Goal: Task Accomplishment & Management: Manage account settings

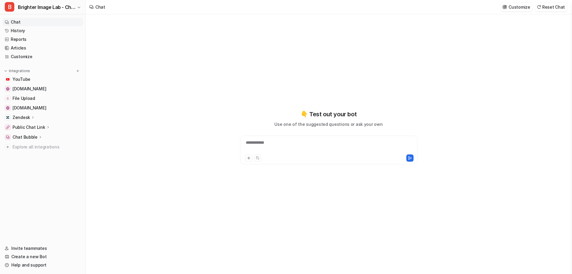
type textarea "**********"
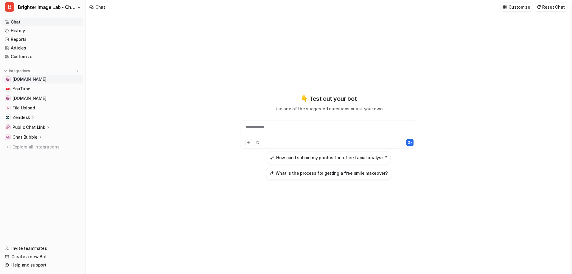
click at [46, 79] on span "[DOMAIN_NAME]" at bounding box center [30, 79] width 34 height 6
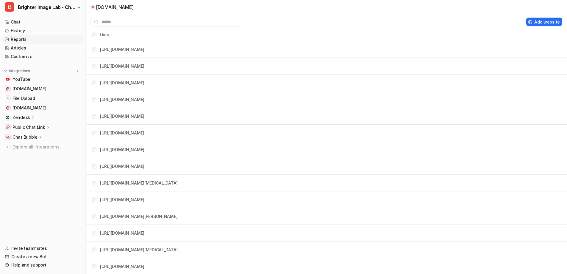
click at [16, 37] on link "Reports" at bounding box center [42, 39] width 81 height 8
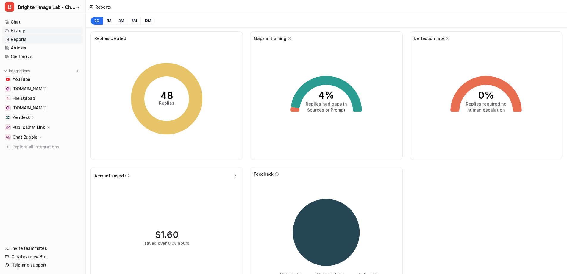
click at [20, 29] on link "History" at bounding box center [42, 31] width 81 height 8
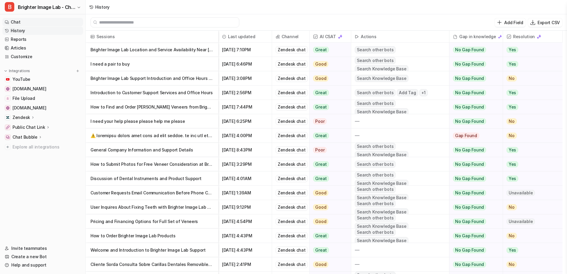
click at [16, 24] on link "Chat" at bounding box center [42, 22] width 81 height 8
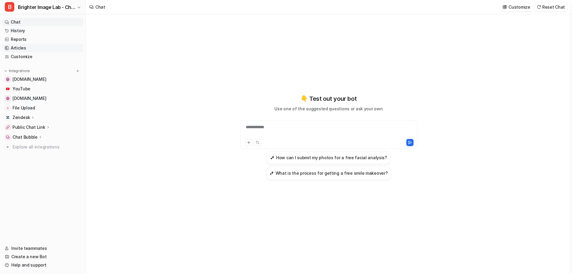
click at [27, 52] on link "Articles" at bounding box center [42, 48] width 81 height 8
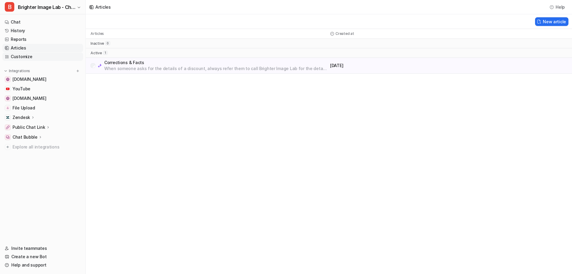
click at [26, 55] on link "Customize" at bounding box center [42, 56] width 81 height 8
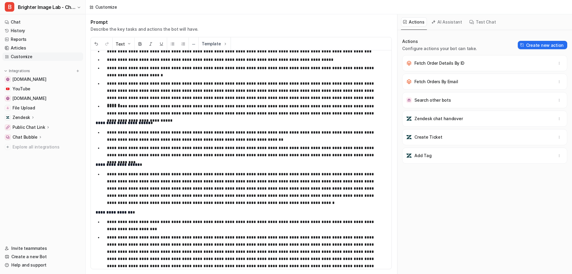
scroll to position [536, 0]
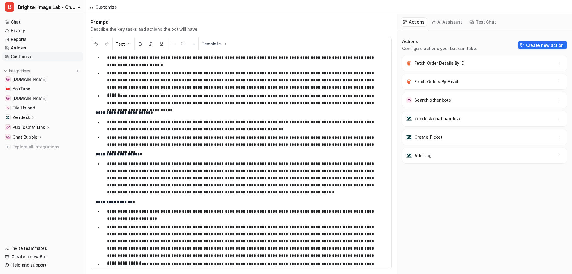
click at [218, 194] on p "**********" at bounding box center [242, 178] width 271 height 36
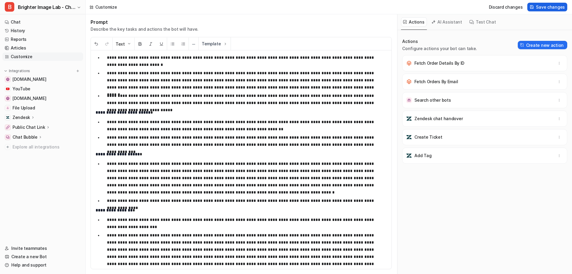
click at [550, 7] on span "Save changes" at bounding box center [550, 7] width 29 height 6
click at [41, 23] on link "Chat" at bounding box center [42, 22] width 81 height 8
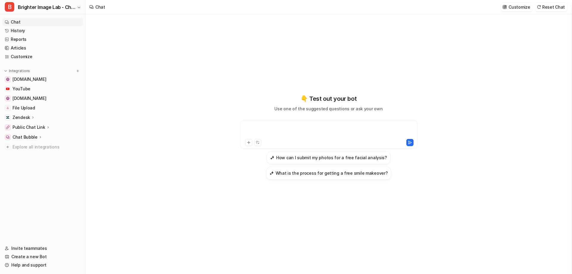
click at [274, 127] on div at bounding box center [329, 131] width 174 height 14
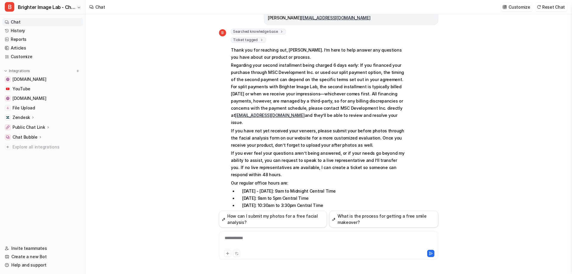
scroll to position [8, 0]
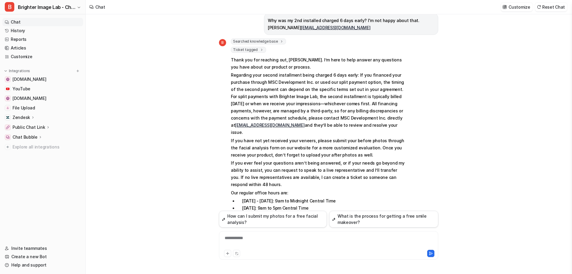
drag, startPoint x: 395, startPoint y: 90, endPoint x: 231, endPoint y: 60, distance: 166.5
click at [231, 60] on span "Thank you for reaching out, [PERSON_NAME]. I’m here to help answer any question…" at bounding box center [318, 145] width 174 height 180
copy span "Thank you for reaching out, [PERSON_NAME]. I’m here to help answer any question…"
